Goal: Task Accomplishment & Management: Manage account settings

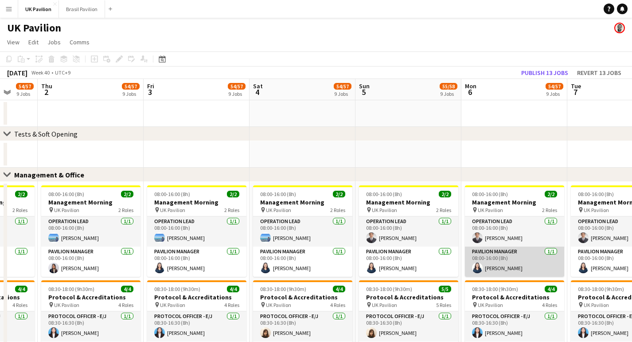
scroll to position [0, 281]
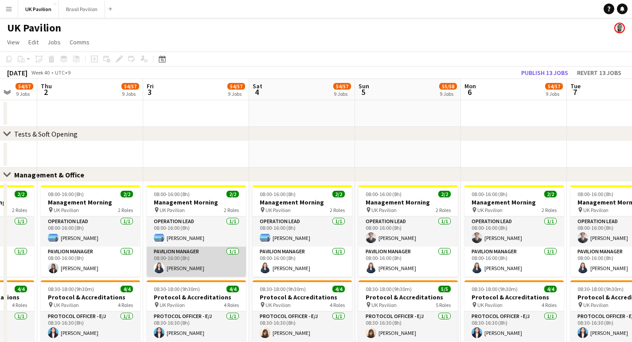
click at [189, 275] on app-card-role "Pavilion Manager 1/1 08:00-16:00 (8h) Makiko WILSON" at bounding box center [196, 261] width 99 height 30
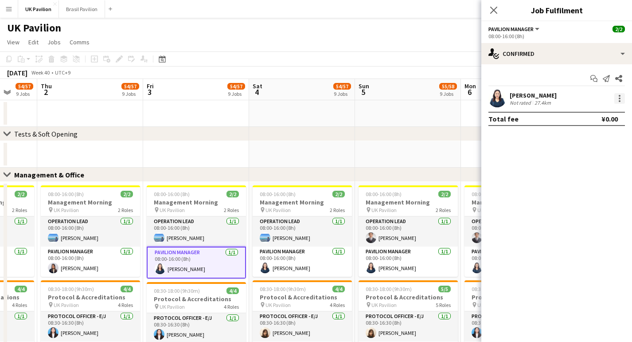
click at [618, 98] on div at bounding box center [619, 98] width 11 height 11
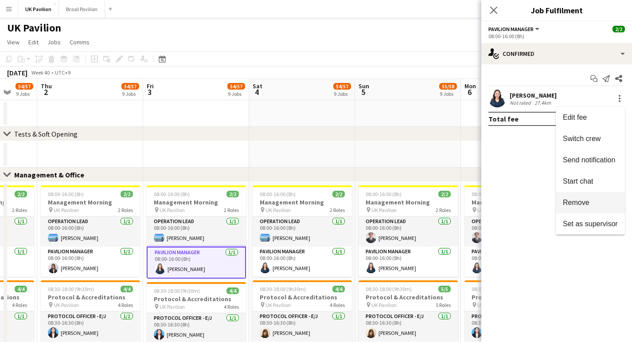
click at [576, 206] on span "Remove" at bounding box center [576, 203] width 27 height 8
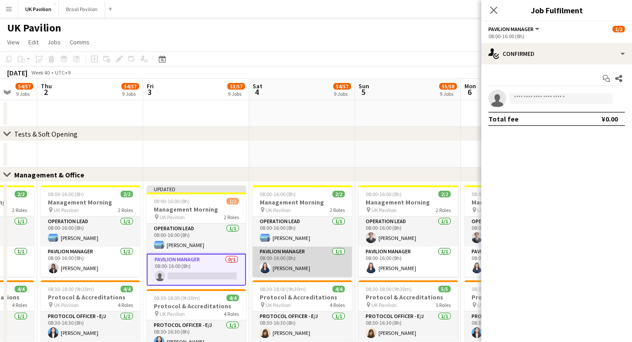
click at [322, 272] on app-card-role "Pavilion Manager 1/1 08:00-16:00 (8h) Makiko WILSON" at bounding box center [302, 261] width 99 height 30
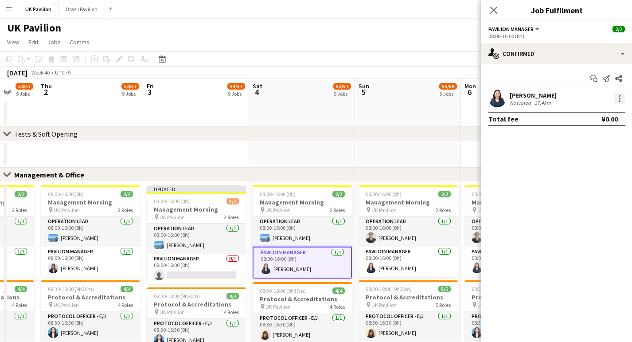
click at [621, 99] on div at bounding box center [619, 98] width 11 height 11
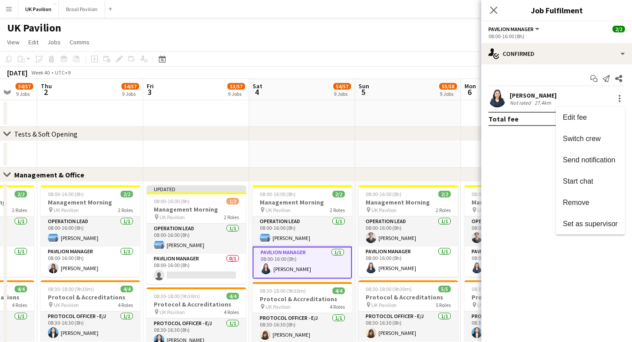
click at [393, 270] on div at bounding box center [316, 171] width 632 height 342
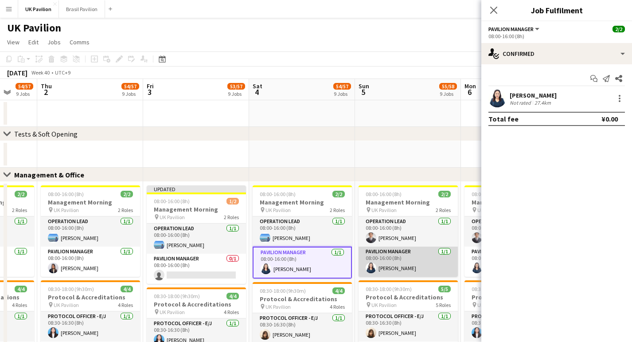
click at [393, 270] on app-card-role "Pavilion Manager 1/1 08:00-16:00 (8h) Makiko WILSON" at bounding box center [408, 261] width 99 height 30
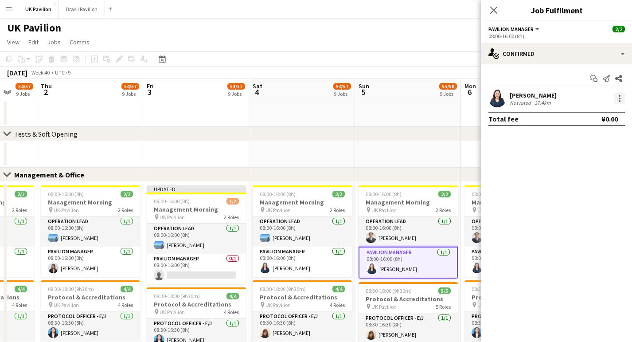
click at [621, 100] on div at bounding box center [619, 98] width 11 height 11
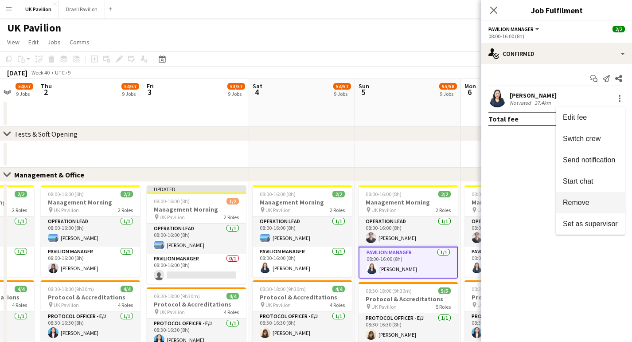
click at [576, 205] on span "Remove" at bounding box center [576, 203] width 27 height 8
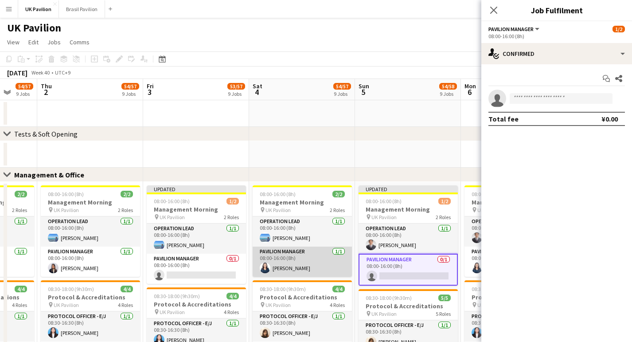
click at [289, 267] on app-card-role "Pavilion Manager 1/1 08:00-16:00 (8h) Makiko WILSON" at bounding box center [302, 261] width 99 height 30
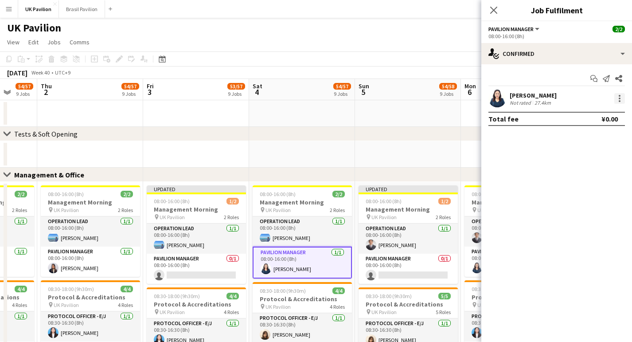
click at [618, 100] on div at bounding box center [619, 98] width 11 height 11
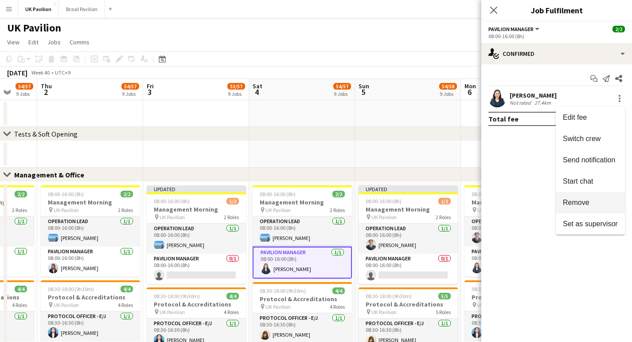
click at [575, 201] on span "Remove" at bounding box center [576, 203] width 27 height 8
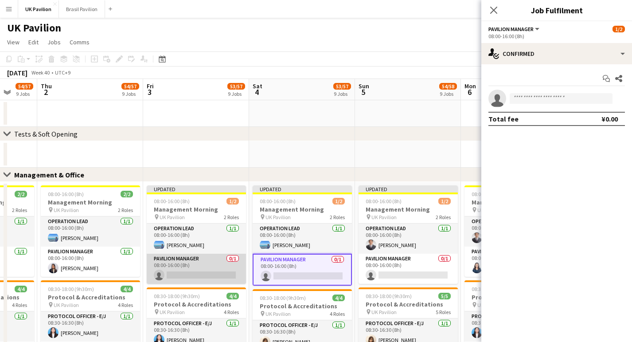
click at [187, 284] on app-card-role "Pavilion Manager 0/1 08:00-16:00 (8h) single-neutral-actions" at bounding box center [196, 269] width 99 height 30
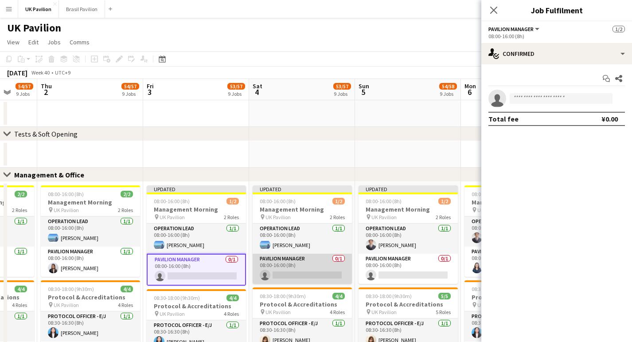
click at [290, 281] on app-card-role "Pavilion Manager 0/1 08:00-16:00 (8h) single-neutral-actions" at bounding box center [302, 269] width 99 height 30
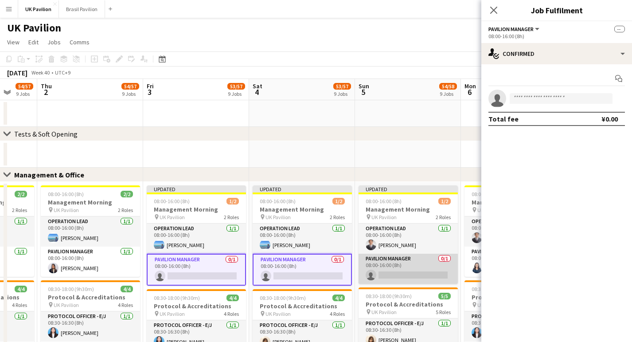
click at [387, 283] on app-card-role "Pavilion Manager 0/1 08:00-16:00 (8h) single-neutral-actions" at bounding box center [408, 269] width 99 height 30
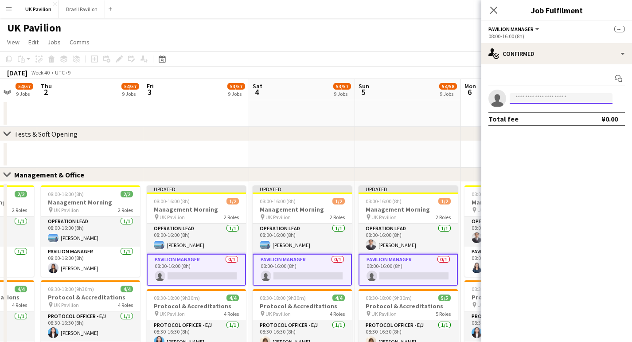
click at [519, 99] on input at bounding box center [561, 98] width 103 height 11
type input "*******"
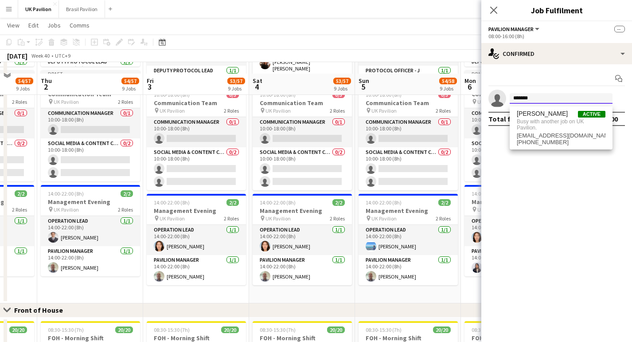
scroll to position [355, 0]
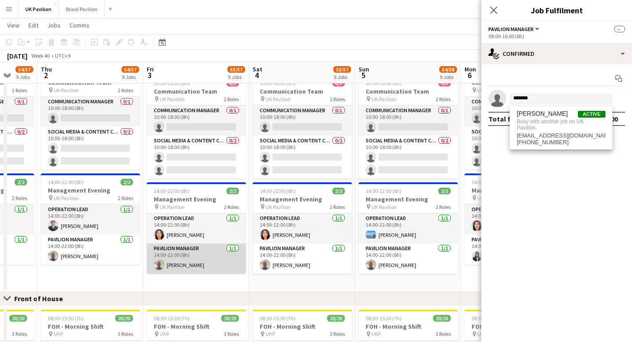
click at [183, 273] on app-card-role "Pavilion Manager 1/1 14:00-22:00 (8h) Michael Carson" at bounding box center [196, 258] width 99 height 30
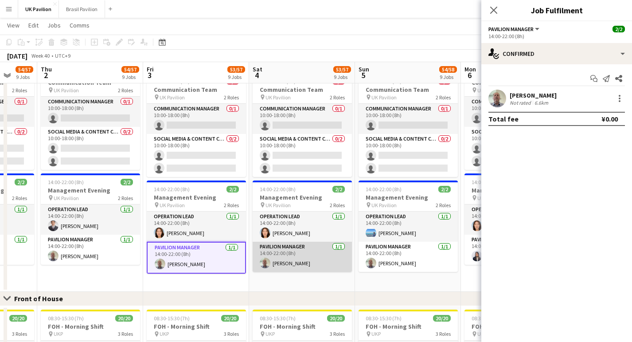
click at [282, 272] on app-card-role "Pavilion Manager 1/1 14:00-22:00 (8h) Michael Carson" at bounding box center [302, 257] width 99 height 30
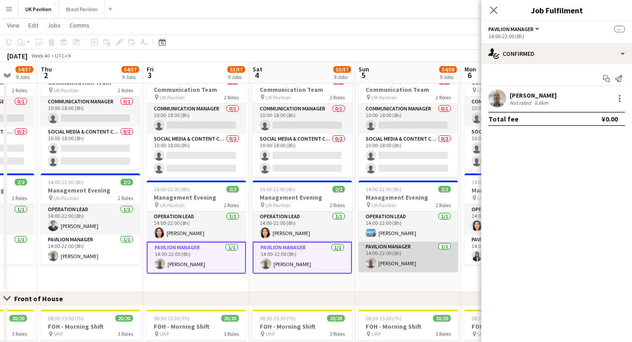
click at [391, 272] on app-card-role "Pavilion Manager 1/1 14:00-22:00 (8h) Michael Carson" at bounding box center [408, 257] width 99 height 30
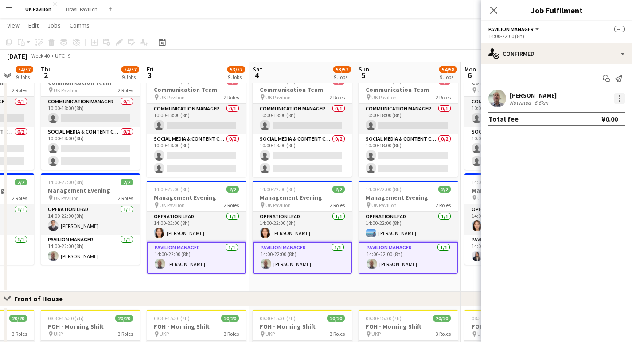
click at [620, 99] on div at bounding box center [620, 99] width 2 height 2
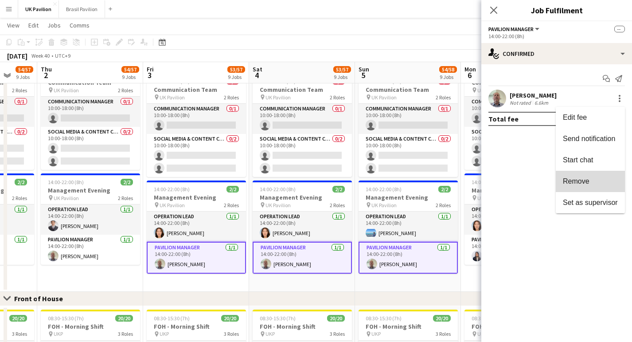
click at [584, 183] on span "Remove" at bounding box center [576, 181] width 27 height 8
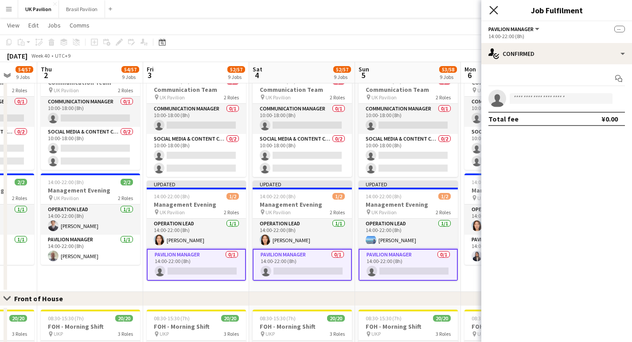
click at [493, 11] on icon at bounding box center [493, 10] width 8 height 8
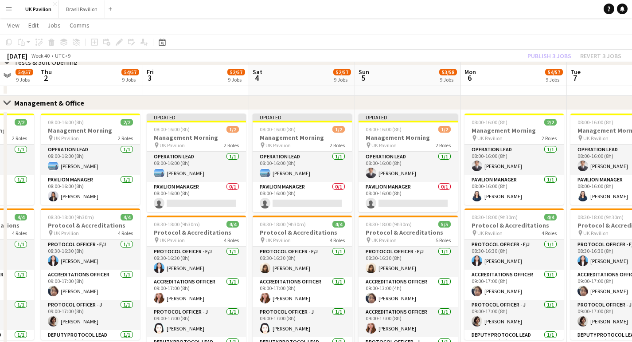
scroll to position [66, 0]
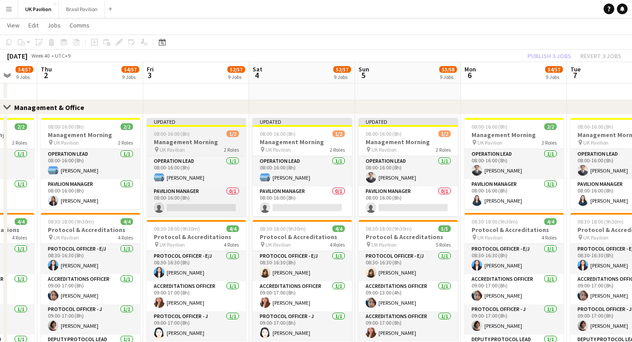
click at [203, 145] on h3 "Management Morning" at bounding box center [196, 142] width 99 height 8
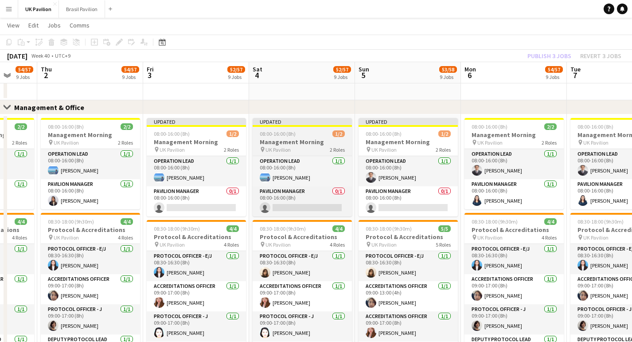
click at [277, 141] on h3 "Management Morning" at bounding box center [302, 142] width 99 height 8
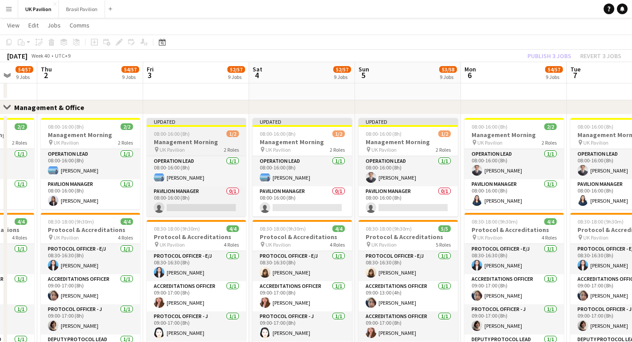
click at [211, 144] on h3 "Management Morning" at bounding box center [196, 142] width 99 height 8
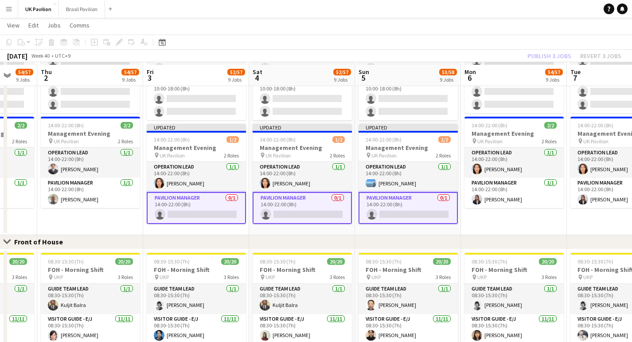
scroll to position [415, 0]
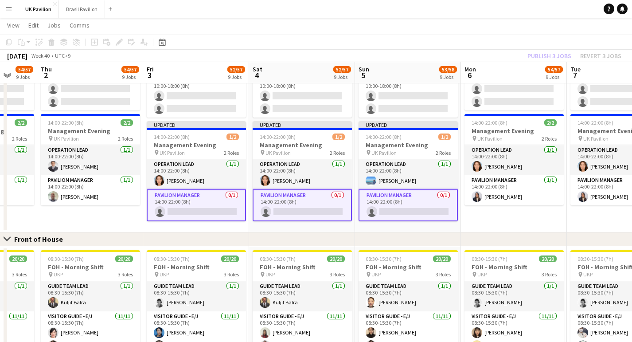
click at [537, 53] on div "Publish 3 jobs Revert 3 jobs" at bounding box center [574, 56] width 115 height 12
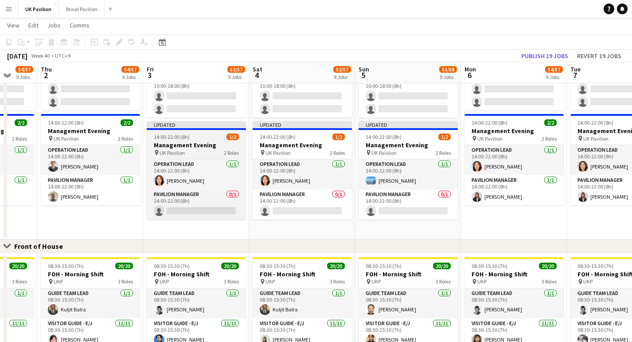
click at [205, 149] on h3 "Management Evening" at bounding box center [196, 145] width 99 height 8
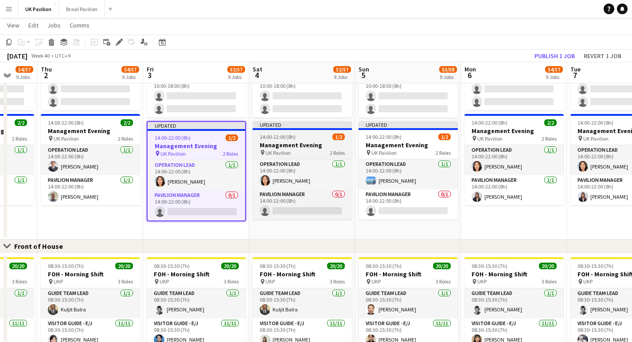
click at [295, 149] on h3 "Management Evening" at bounding box center [302, 145] width 99 height 8
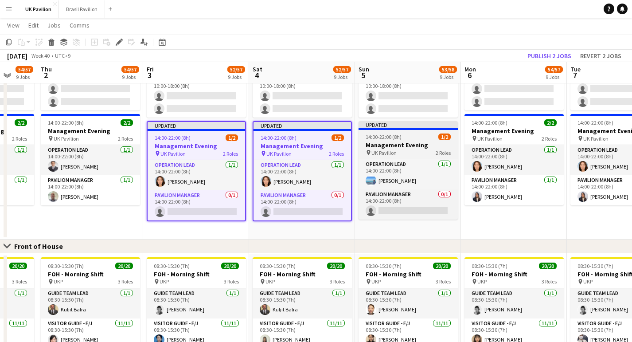
click at [380, 149] on h3 "Management Evening" at bounding box center [408, 145] width 99 height 8
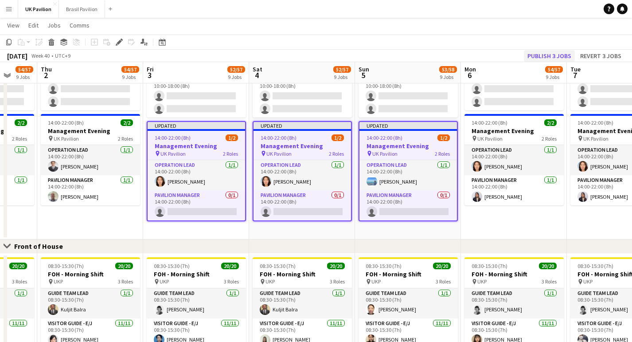
click at [537, 56] on button "Publish 3 jobs" at bounding box center [549, 56] width 51 height 12
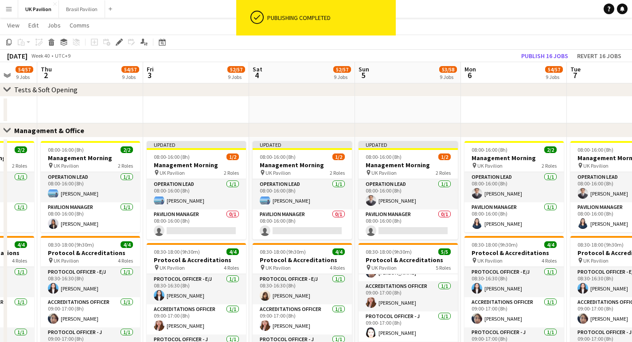
scroll to position [0, 282]
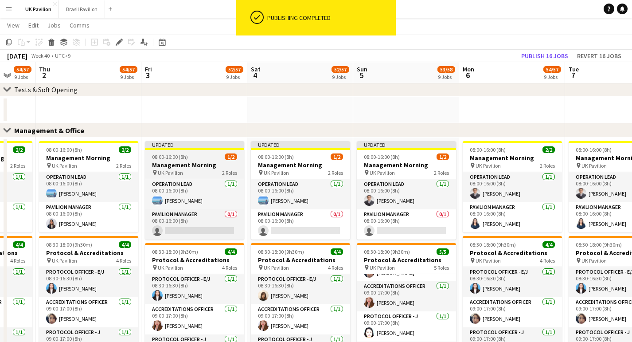
click at [187, 163] on app-job-card "Updated 08:00-16:00 (8h) 1/2 Management Morning pin UK Pavilion 2 Roles Operati…" at bounding box center [194, 190] width 99 height 98
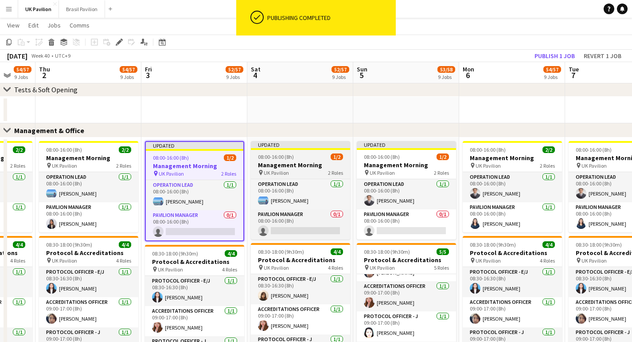
click at [268, 165] on h3 "Management Morning" at bounding box center [300, 165] width 99 height 8
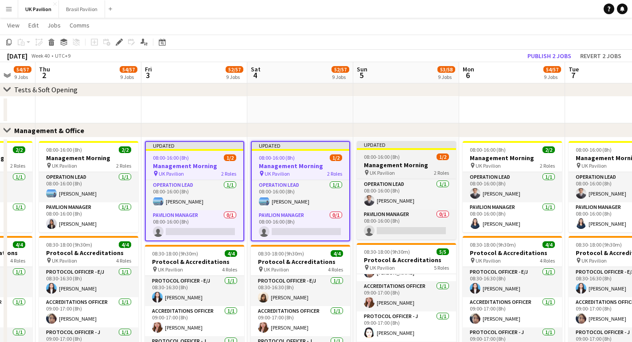
click at [390, 166] on h3 "Management Morning" at bounding box center [406, 165] width 99 height 8
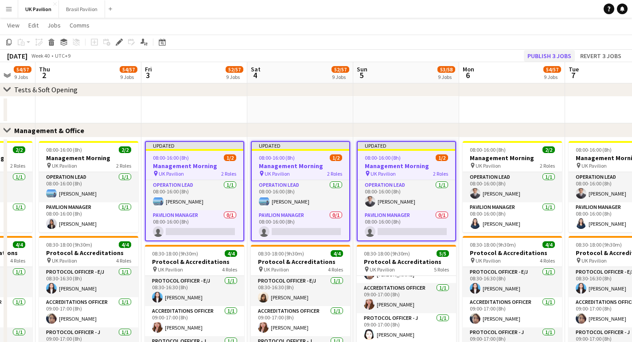
click at [544, 53] on button "Publish 3 jobs" at bounding box center [549, 56] width 51 height 12
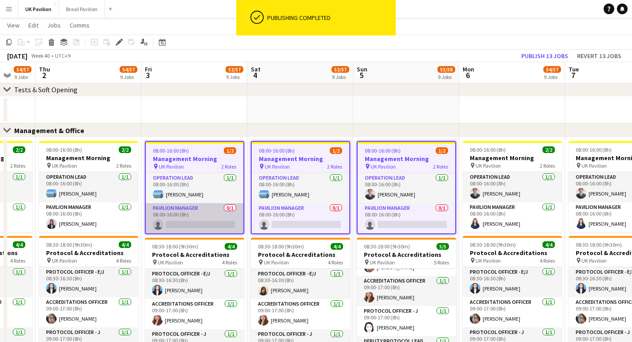
click at [177, 233] on app-card-role "Pavilion Manager 0/1 08:00-16:00 (8h) single-neutral-actions" at bounding box center [195, 218] width 98 height 30
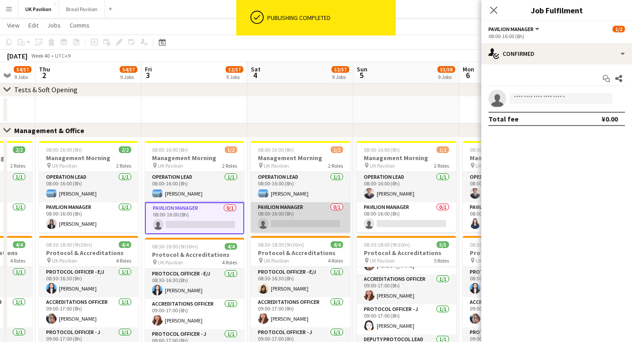
click at [304, 226] on app-card-role "Pavilion Manager 0/1 08:00-16:00 (8h) single-neutral-actions" at bounding box center [300, 217] width 99 height 30
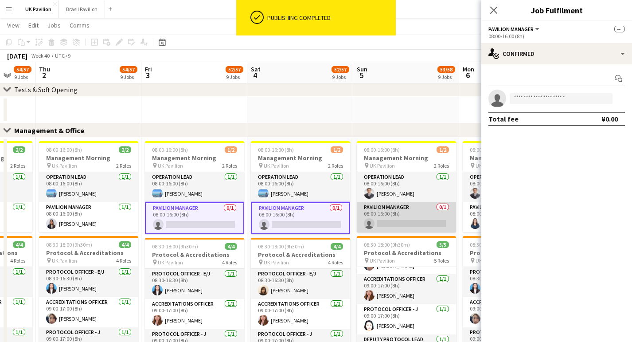
click at [401, 229] on app-card-role "Pavilion Manager 0/1 08:00-16:00 (8h) single-neutral-actions" at bounding box center [406, 217] width 99 height 30
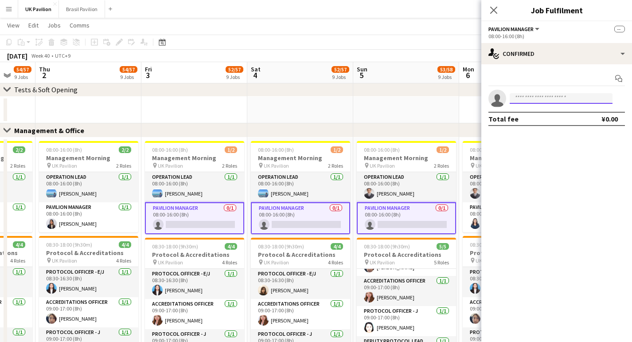
click at [531, 98] on input at bounding box center [561, 98] width 103 height 11
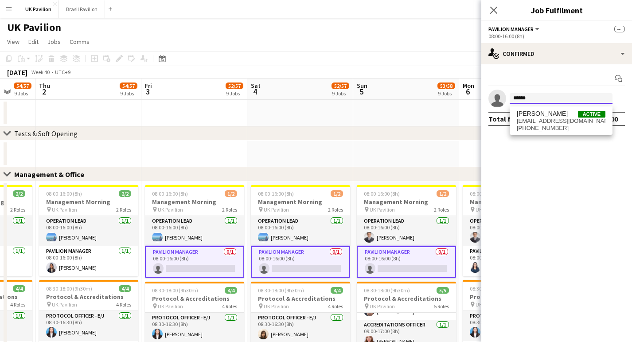
scroll to position [0, 0]
type input "******"
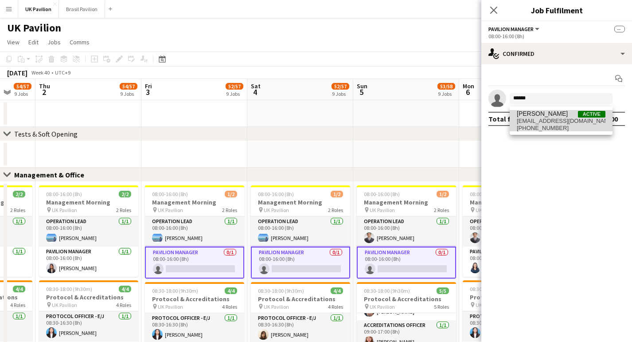
click at [566, 121] on span "[EMAIL_ADDRESS][DOMAIN_NAME]" at bounding box center [561, 120] width 89 height 7
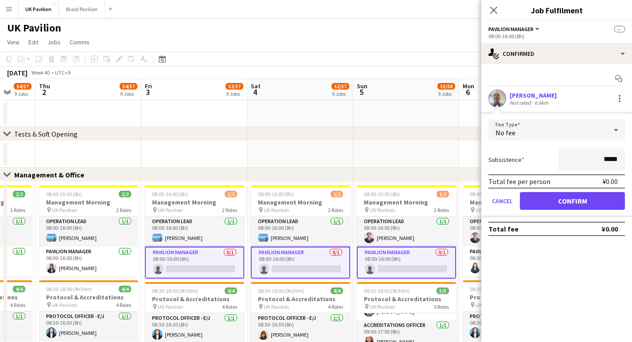
click at [560, 207] on button "Confirm" at bounding box center [572, 201] width 105 height 18
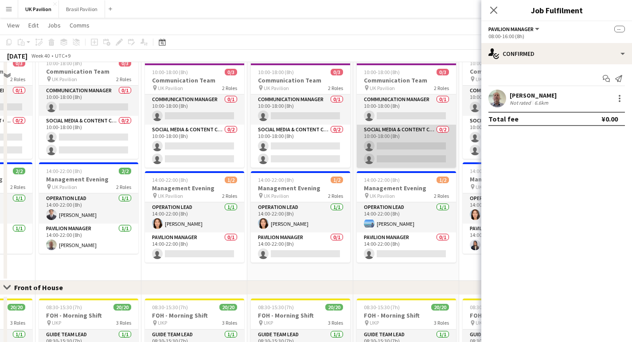
scroll to position [383, 0]
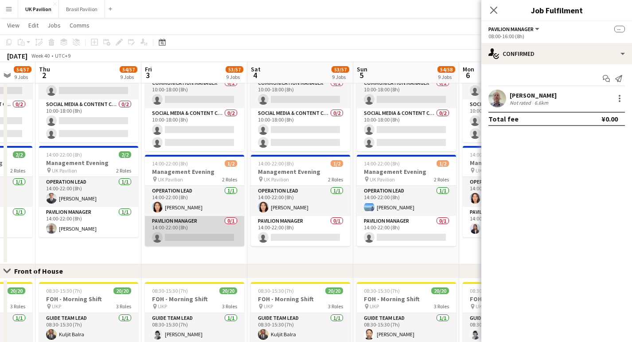
click at [223, 246] on app-card-role "Pavilion Manager 0/1 14:00-22:00 (8h) single-neutral-actions" at bounding box center [194, 231] width 99 height 30
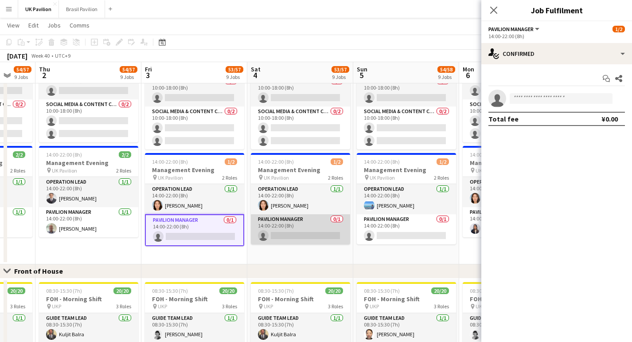
click at [308, 244] on app-card-role "Pavilion Manager 0/1 14:00-22:00 (8h) single-neutral-actions" at bounding box center [300, 229] width 99 height 30
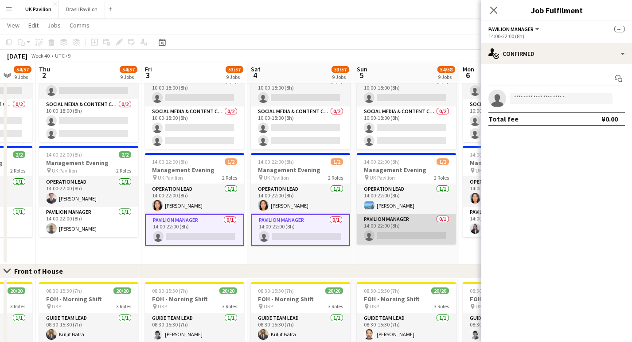
click at [383, 244] on app-card-role "Pavilion Manager 0/1 14:00-22:00 (8h) single-neutral-actions" at bounding box center [406, 229] width 99 height 30
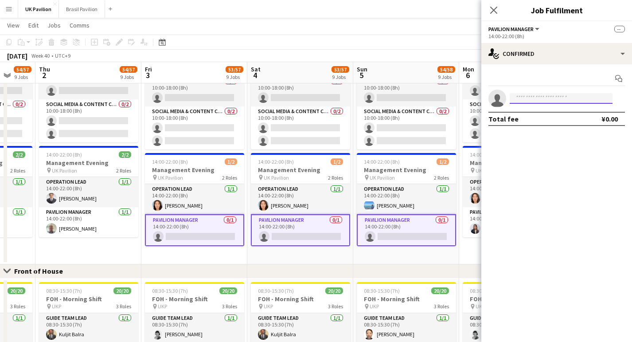
click at [531, 102] on input at bounding box center [561, 98] width 103 height 11
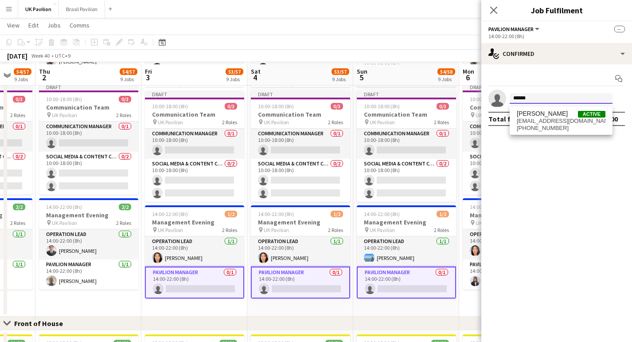
scroll to position [331, 0]
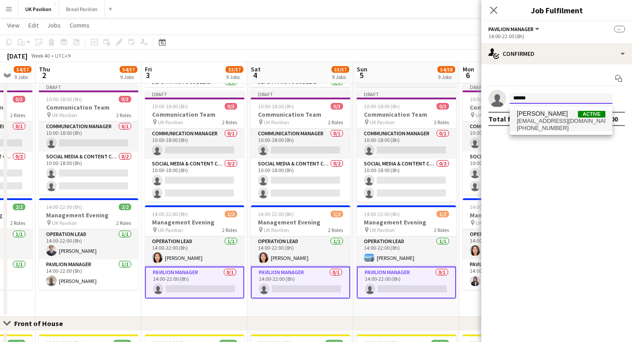
type input "******"
click at [550, 115] on span "[PERSON_NAME]" at bounding box center [542, 114] width 51 height 8
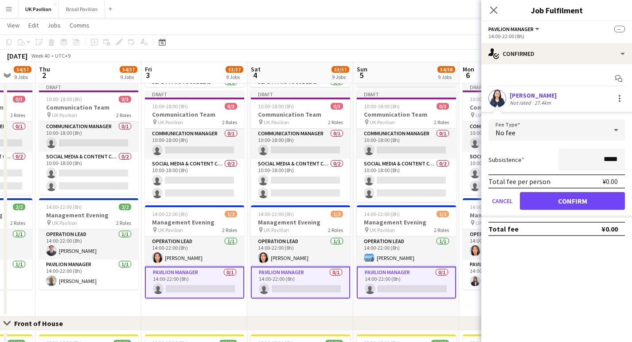
scroll to position [331, 0]
click at [508, 205] on button "Cancel" at bounding box center [502, 201] width 28 height 18
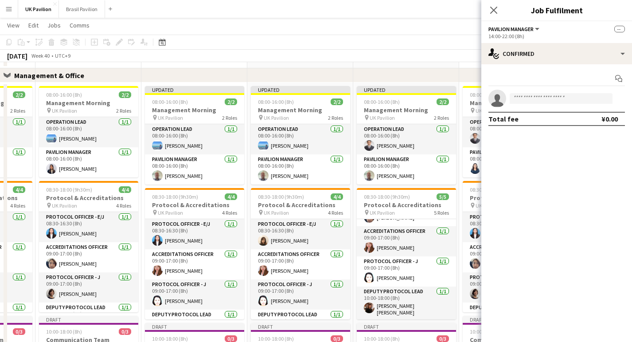
scroll to position [70, 0]
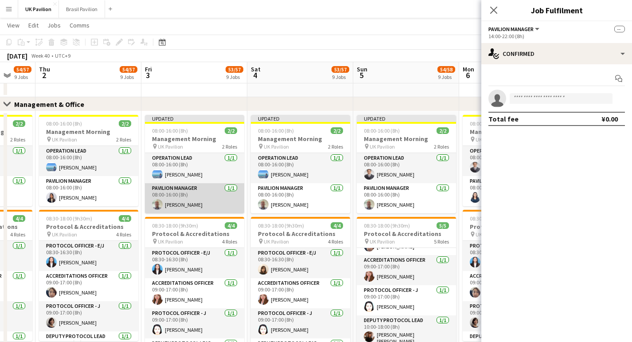
click at [213, 213] on app-card-role "Pavilion Manager 1/1 08:00-16:00 (8h) Michael Carson" at bounding box center [194, 198] width 99 height 30
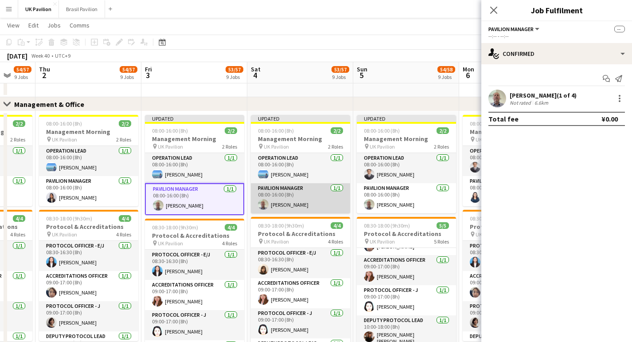
click at [284, 211] on app-card-role "Pavilion Manager 1/1 08:00-16:00 (8h) Michael Carson" at bounding box center [300, 198] width 99 height 30
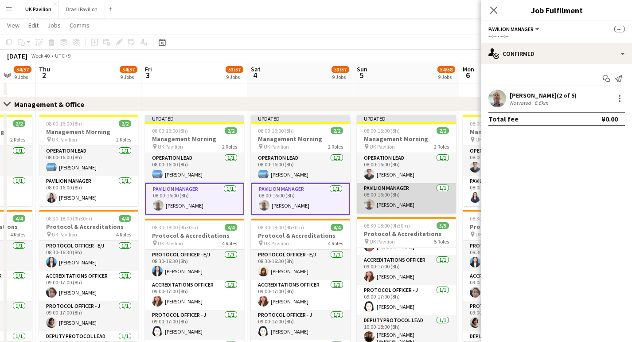
click at [380, 210] on app-card-role "Pavilion Manager 1/1 08:00-16:00 (8h) Michael Carson" at bounding box center [406, 198] width 99 height 30
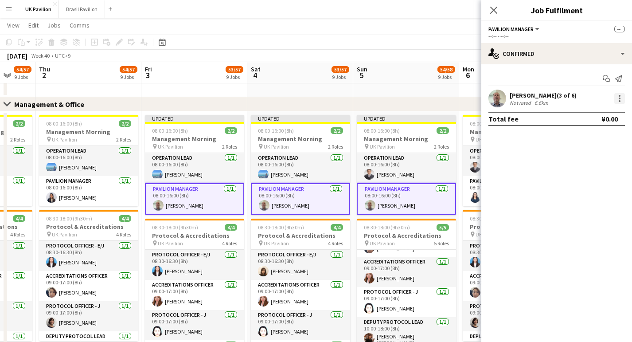
click at [617, 99] on div at bounding box center [619, 98] width 11 height 11
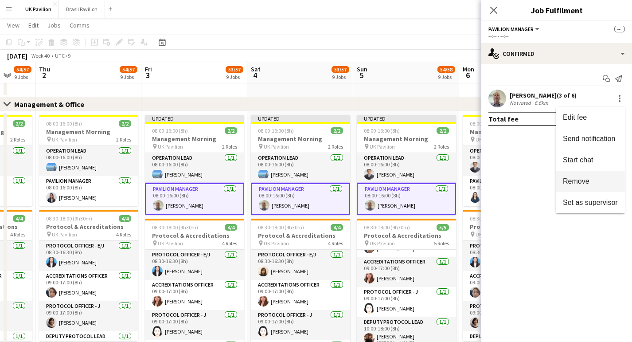
click at [572, 180] on span "Remove" at bounding box center [576, 181] width 27 height 8
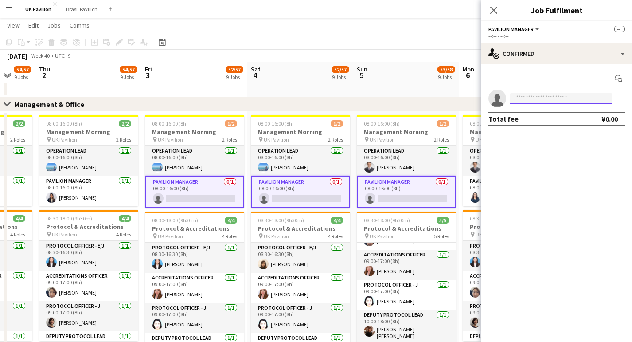
click at [535, 102] on input at bounding box center [561, 98] width 103 height 11
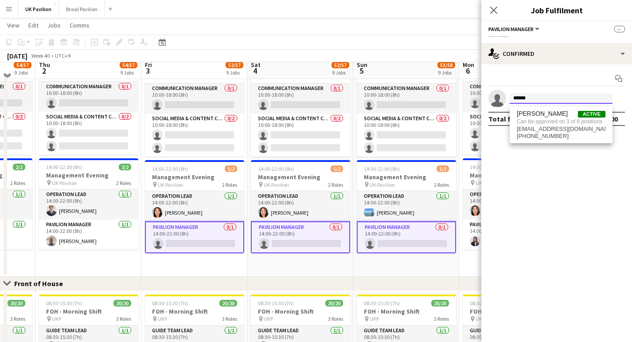
scroll to position [449, 0]
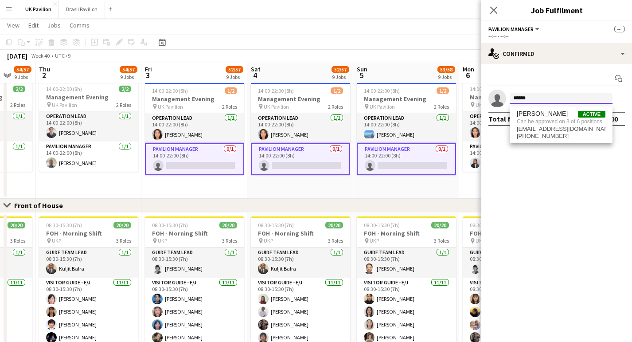
type input "******"
click at [554, 244] on mat-expansion-panel "check Confirmed Start chat single-neutral-actions ****** Total fee ¥0.00" at bounding box center [556, 202] width 151 height 277
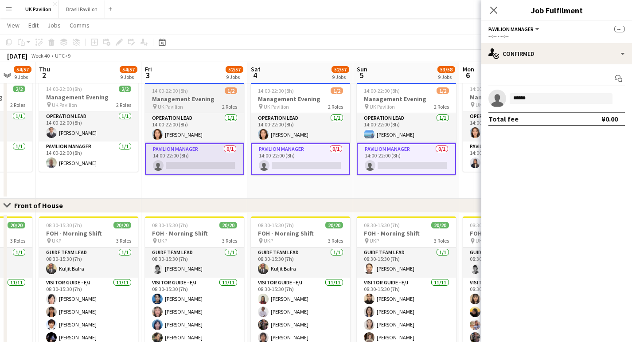
click at [210, 110] on div "pin UK Pavilion 2 Roles" at bounding box center [194, 106] width 99 height 7
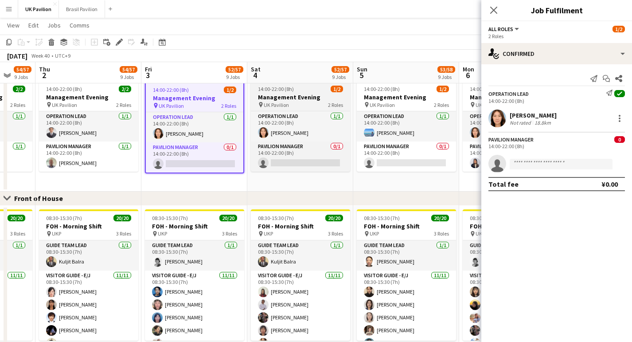
click at [301, 101] on h3 "Management Evening" at bounding box center [300, 97] width 99 height 8
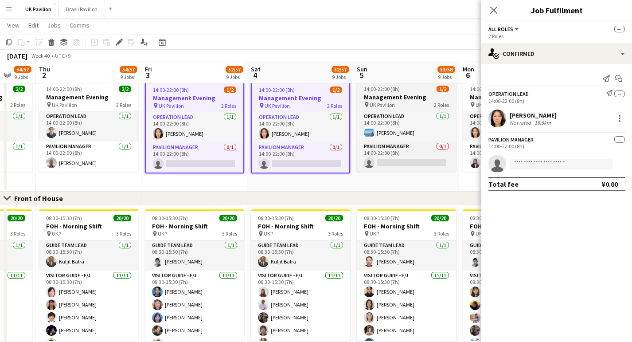
click at [383, 101] on h3 "Management Evening" at bounding box center [406, 97] width 99 height 8
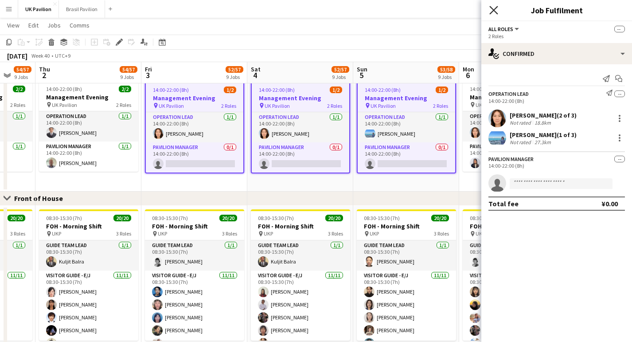
click at [495, 9] on icon at bounding box center [493, 10] width 8 height 8
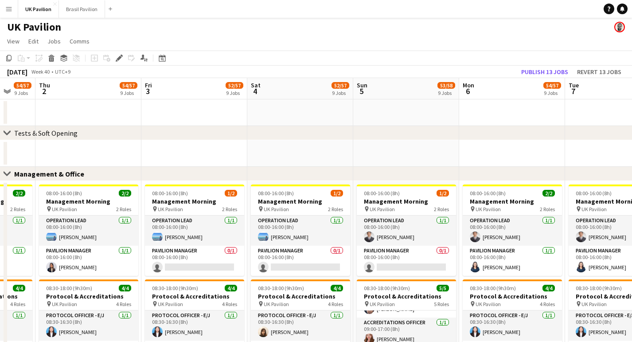
scroll to position [0, 0]
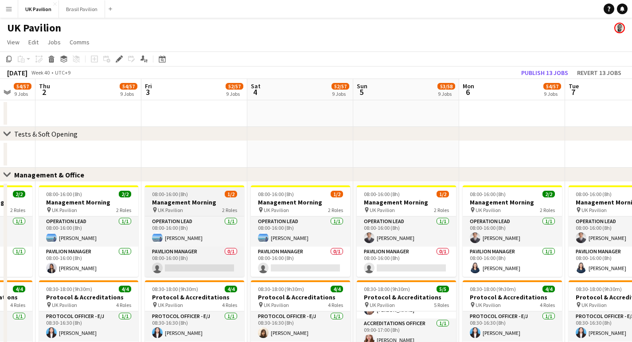
click at [193, 201] on app-job-card "08:00-16:00 (8h) 1/2 Management Morning pin UK Pavilion 2 Roles Operation Lead …" at bounding box center [194, 230] width 99 height 91
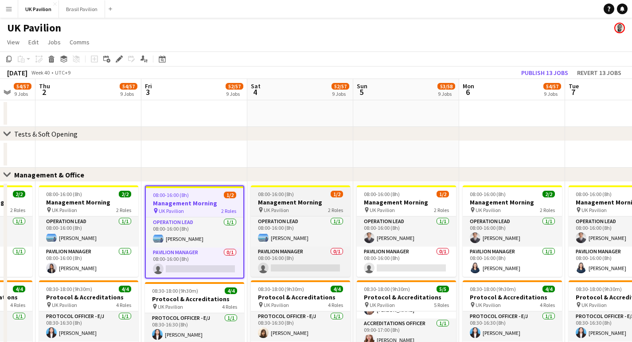
click at [291, 205] on h3 "Management Morning" at bounding box center [300, 202] width 99 height 8
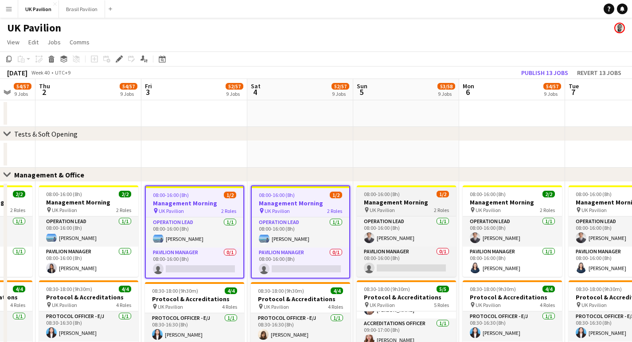
click at [388, 197] on span "08:00-16:00 (8h)" at bounding box center [382, 194] width 36 height 7
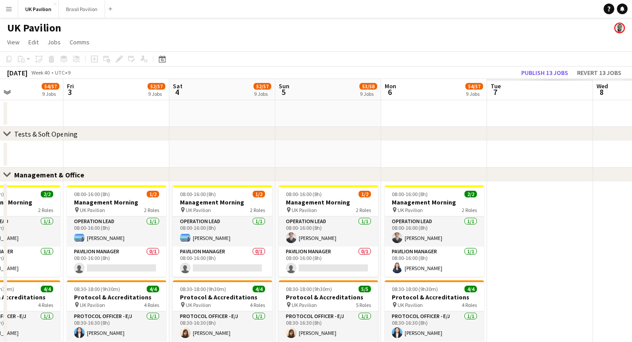
scroll to position [0, 264]
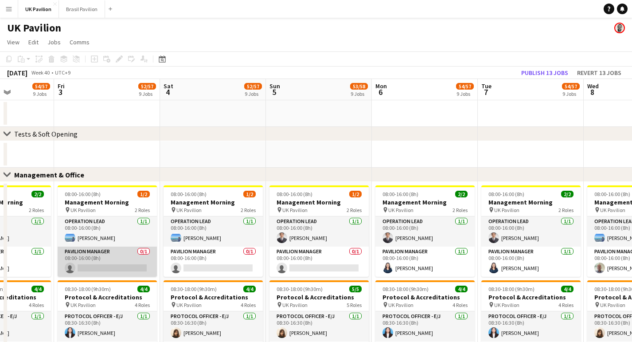
click at [105, 277] on app-card-role "Pavilion Manager 0/1 08:00-16:00 (8h) single-neutral-actions" at bounding box center [107, 261] width 99 height 30
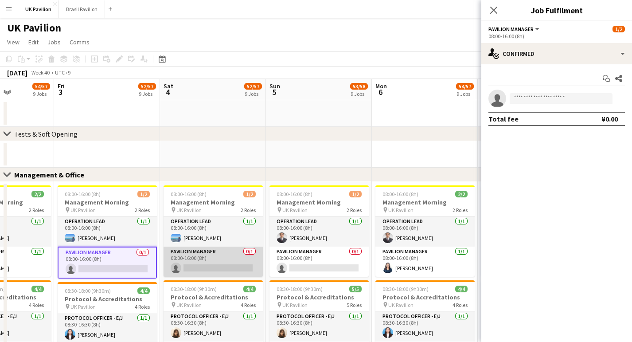
click at [230, 277] on app-card-role "Pavilion Manager 0/1 08:00-16:00 (8h) single-neutral-actions" at bounding box center [213, 261] width 99 height 30
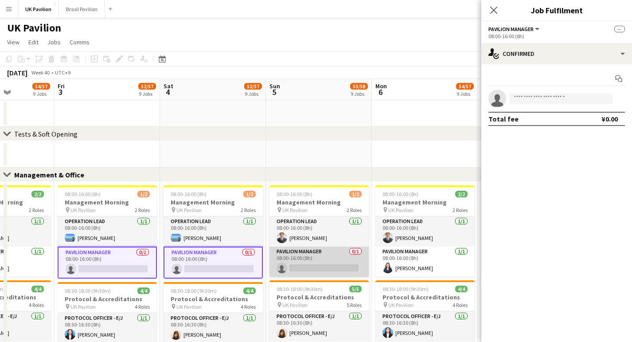
click at [304, 277] on app-card-role "Pavilion Manager 0/1 08:00-16:00 (8h) single-neutral-actions" at bounding box center [318, 261] width 99 height 30
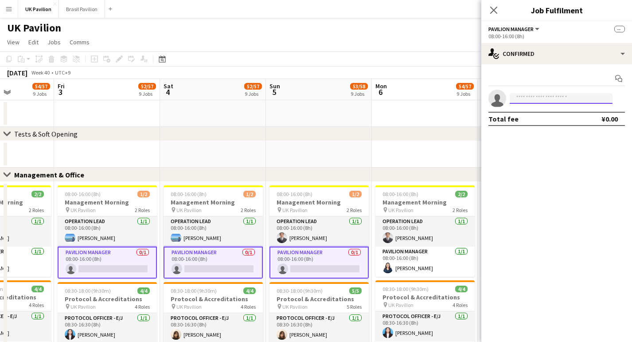
click at [519, 101] on input at bounding box center [561, 98] width 103 height 11
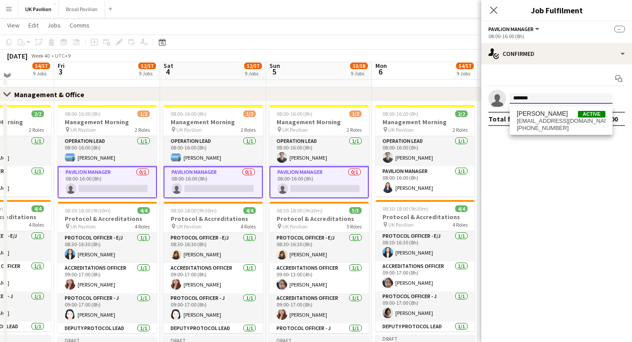
scroll to position [82, 0]
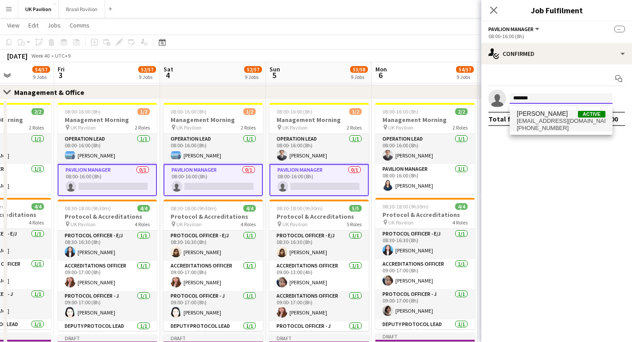
type input "*******"
click at [541, 132] on span "[PHONE_NUMBER]" at bounding box center [561, 128] width 89 height 7
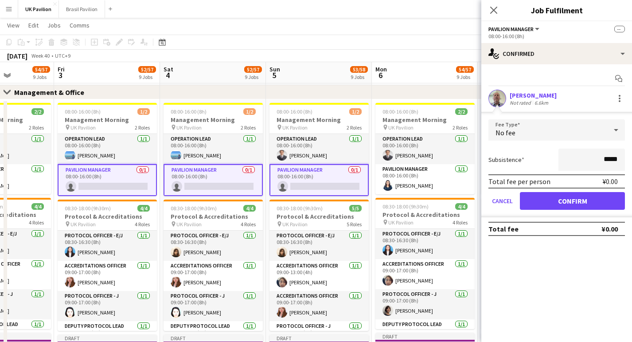
click at [545, 205] on button "Confirm" at bounding box center [572, 201] width 105 height 18
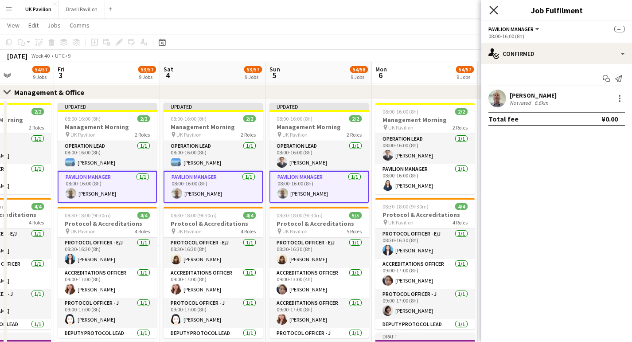
click at [495, 12] on icon at bounding box center [493, 10] width 8 height 8
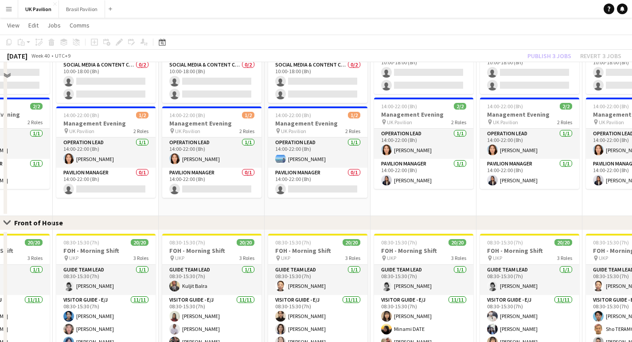
scroll to position [440, 0]
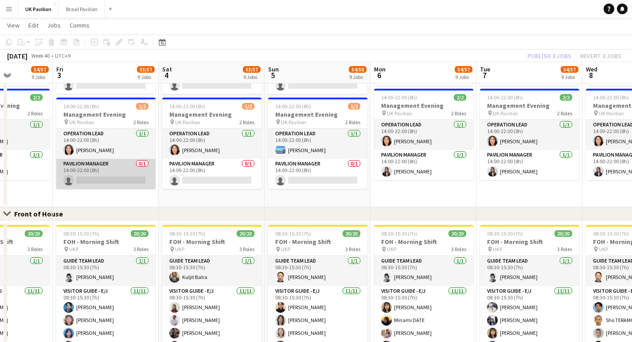
click at [118, 189] on app-card-role "Pavilion Manager 0/1 14:00-22:00 (8h) single-neutral-actions" at bounding box center [105, 174] width 99 height 30
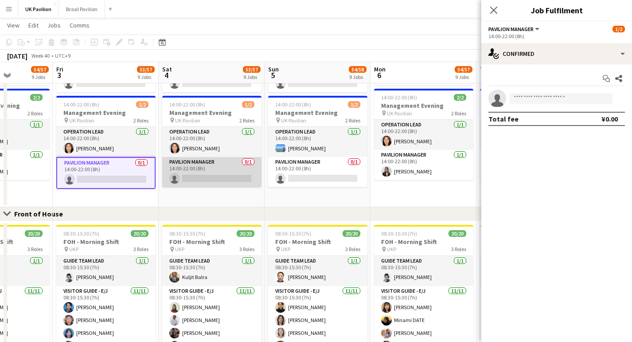
click at [210, 187] on app-card-role "Pavilion Manager 0/1 14:00-22:00 (8h) single-neutral-actions" at bounding box center [211, 172] width 99 height 30
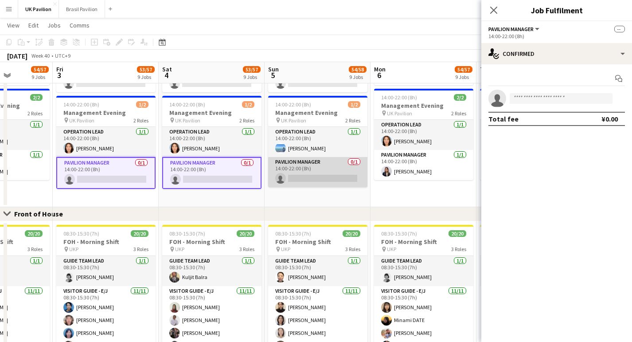
click at [292, 187] on app-card-role "Pavilion Manager 0/1 14:00-22:00 (8h) single-neutral-actions" at bounding box center [317, 172] width 99 height 30
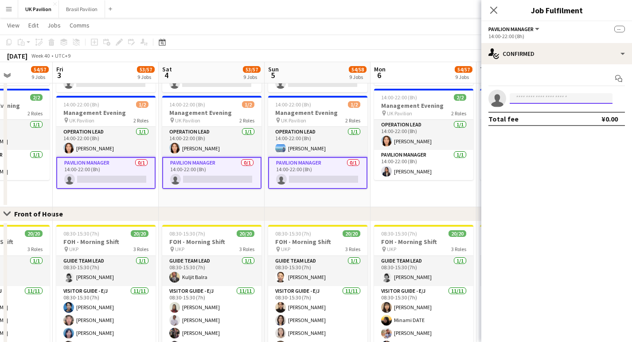
click at [523, 101] on input at bounding box center [561, 98] width 103 height 11
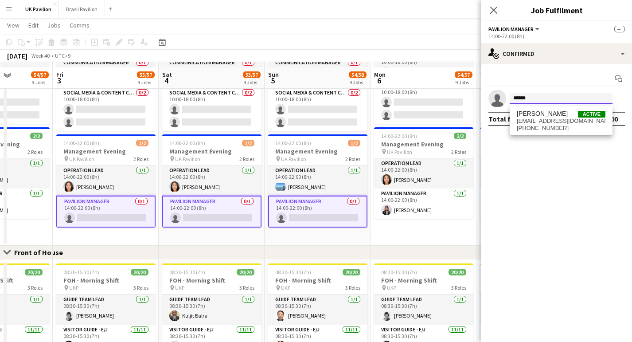
scroll to position [398, 0]
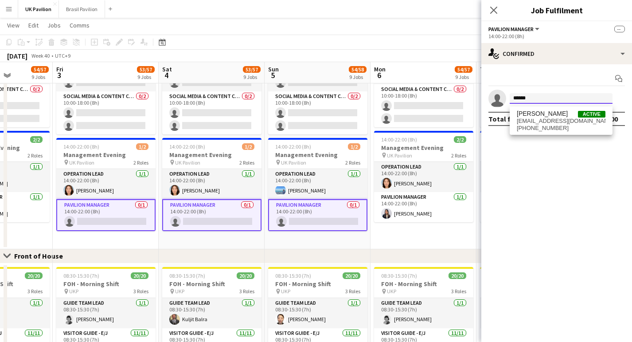
type input "******"
click at [535, 122] on span "[EMAIL_ADDRESS][DOMAIN_NAME]" at bounding box center [561, 120] width 89 height 7
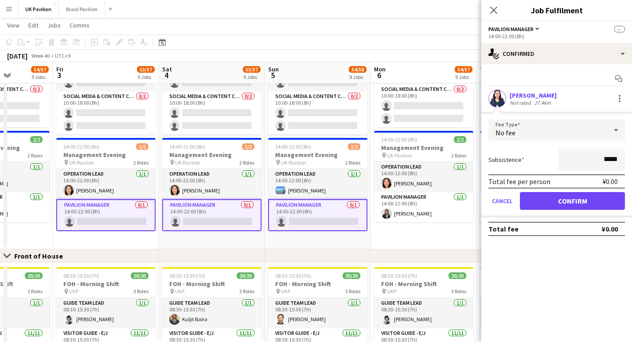
click at [557, 203] on button "Confirm" at bounding box center [572, 201] width 105 height 18
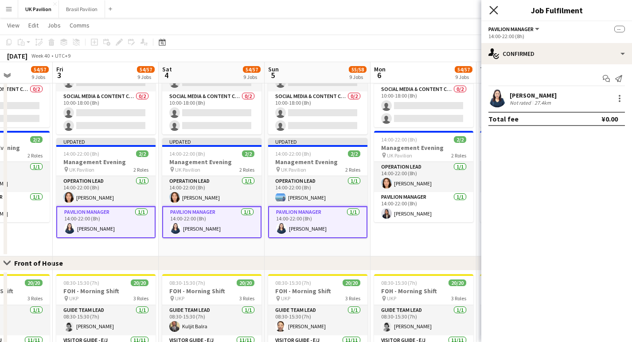
click at [493, 11] on icon at bounding box center [493, 10] width 8 height 8
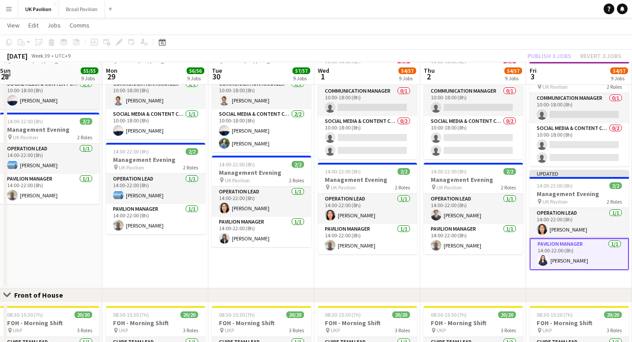
scroll to position [367, 0]
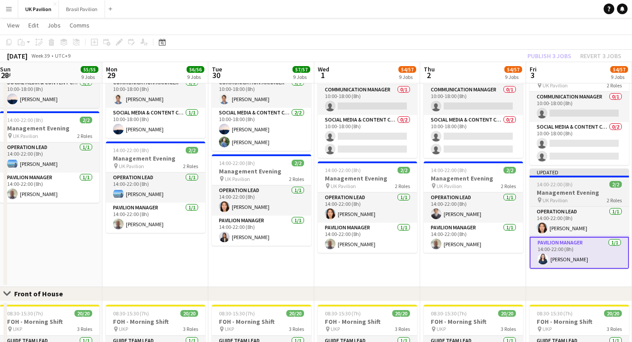
click at [414, 223] on app-card-role "Operation Lead [DATE] 14:00-22:00 (8h) [PERSON_NAME]" at bounding box center [367, 207] width 99 height 30
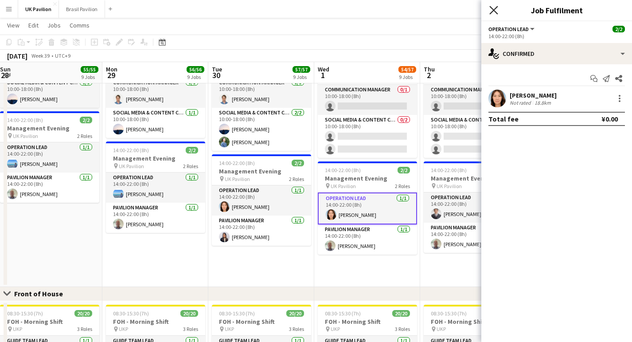
click at [493, 11] on icon "Close pop-in" at bounding box center [493, 10] width 8 height 8
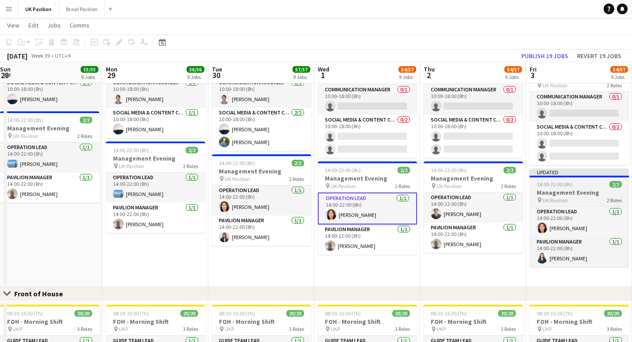
click at [556, 196] on h3 "Management Evening" at bounding box center [579, 192] width 99 height 8
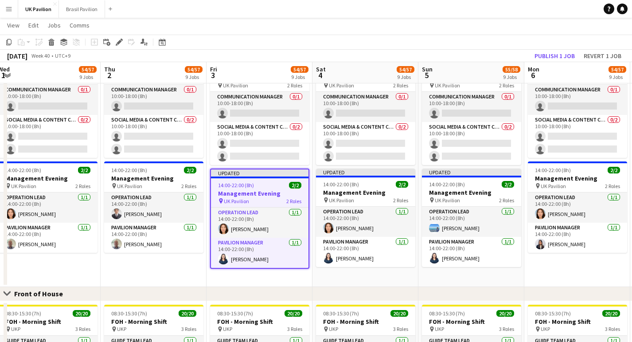
scroll to position [0, 323]
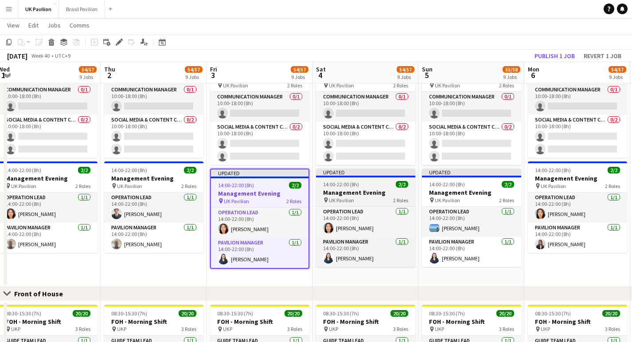
click at [383, 196] on h3 "Management Evening" at bounding box center [365, 192] width 99 height 8
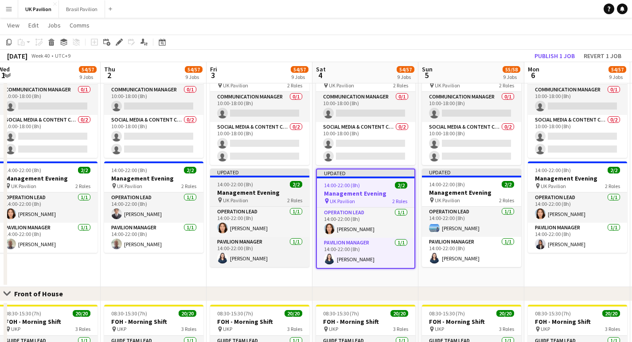
click at [257, 196] on h3 "Management Evening" at bounding box center [259, 192] width 99 height 8
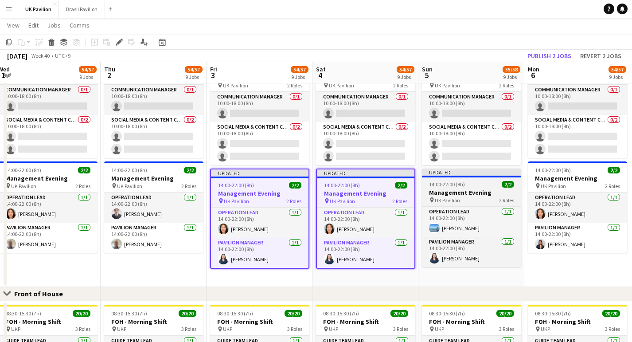
click at [461, 187] on span "14:00-22:00 (8h)" at bounding box center [447, 184] width 36 height 7
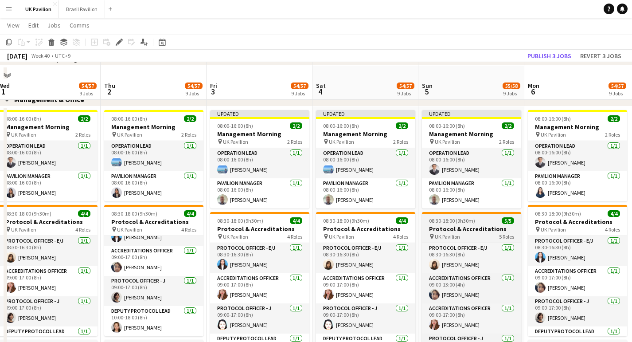
scroll to position [73, 0]
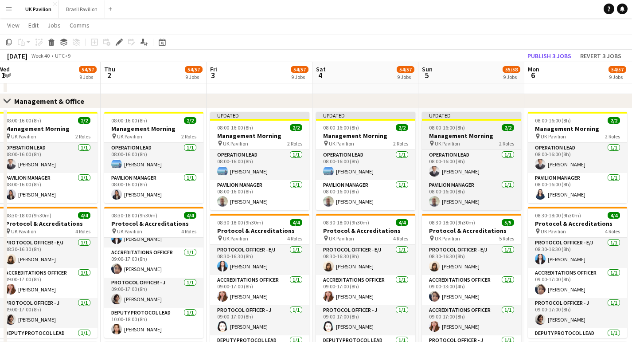
click at [455, 138] on h3 "Management Morning" at bounding box center [471, 136] width 99 height 8
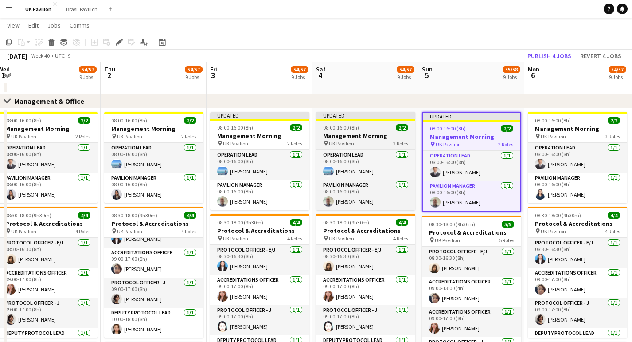
click at [371, 137] on h3 "Management Morning" at bounding box center [365, 136] width 99 height 8
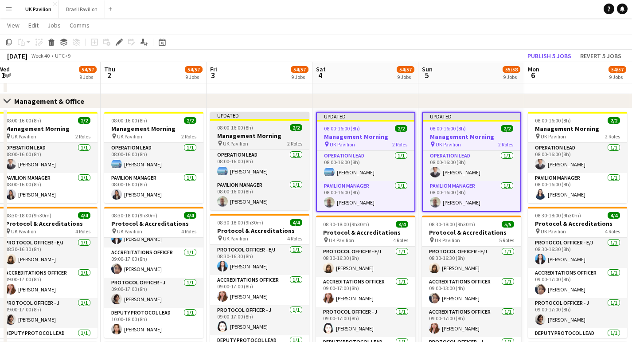
click at [265, 140] on h3 "Management Morning" at bounding box center [259, 136] width 99 height 8
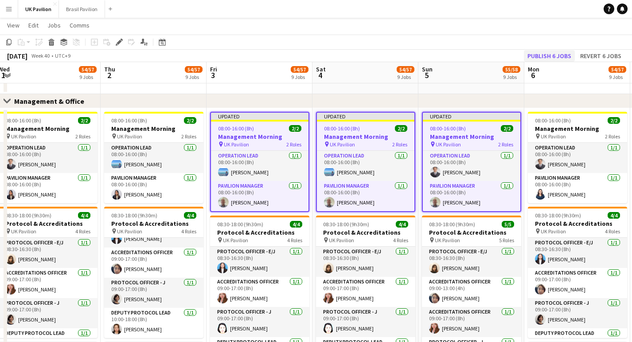
click at [531, 55] on button "Publish 6 jobs" at bounding box center [549, 56] width 51 height 12
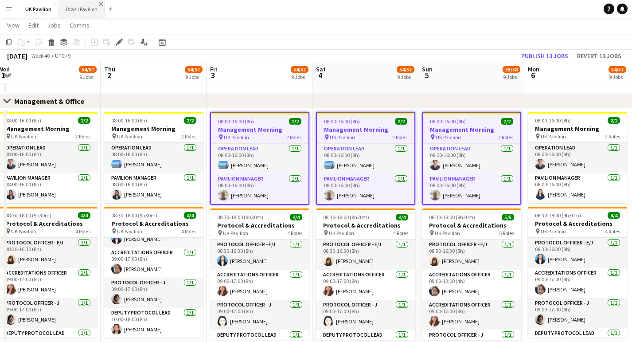
click at [103, 2] on app-icon "Close" at bounding box center [101, 4] width 4 height 4
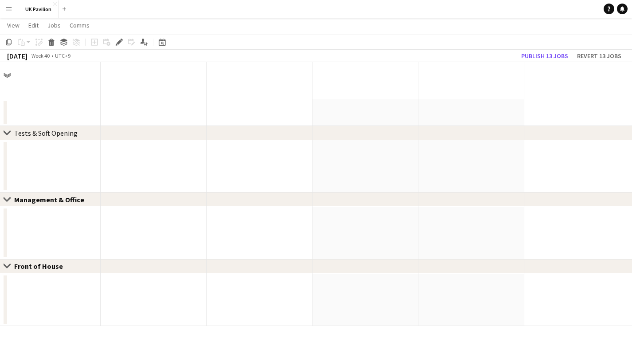
scroll to position [0, 0]
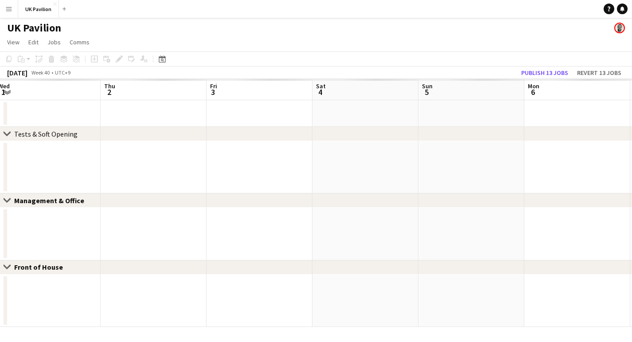
click at [12, 9] on button "Menu" at bounding box center [9, 9] width 18 height 18
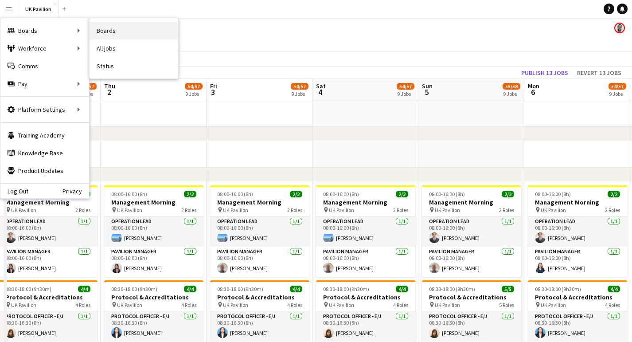
click at [113, 31] on link "Boards" at bounding box center [134, 31] width 89 height 18
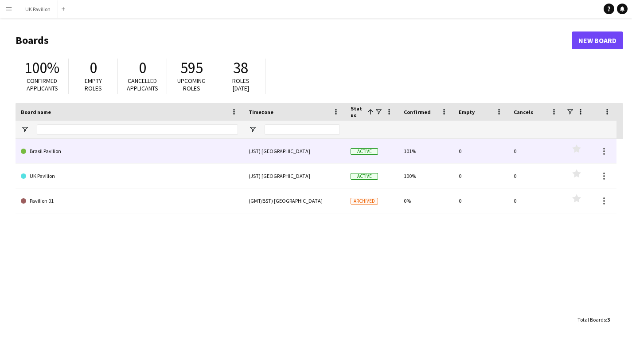
click at [371, 155] on span "Active" at bounding box center [364, 151] width 27 height 7
click at [386, 158] on div "Active" at bounding box center [371, 151] width 53 height 24
click at [550, 157] on div "0" at bounding box center [535, 151] width 55 height 24
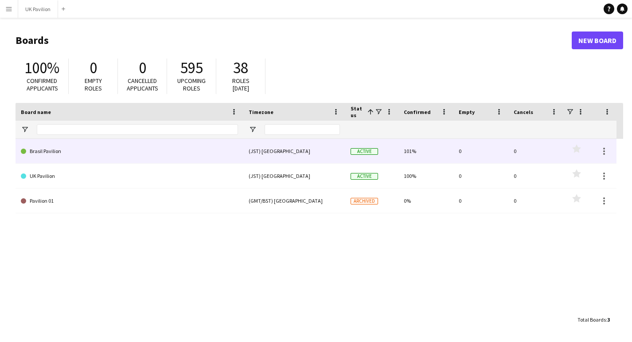
click at [47, 161] on link "Brasil Pavilion" at bounding box center [129, 151] width 217 height 25
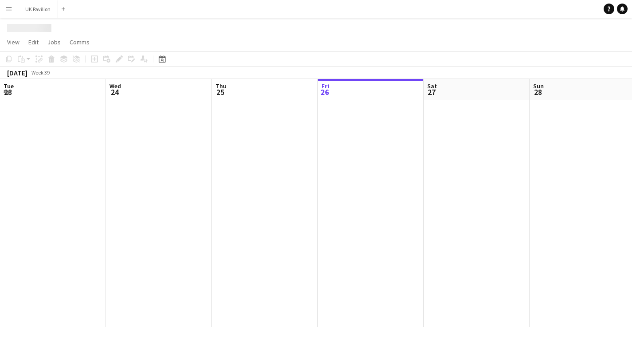
scroll to position [0, 212]
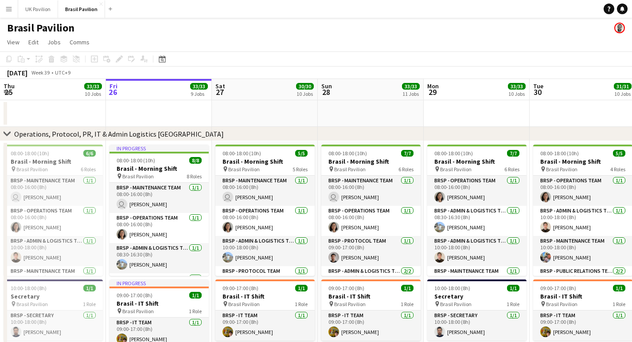
click at [15, 14] on button "Menu" at bounding box center [9, 9] width 18 height 18
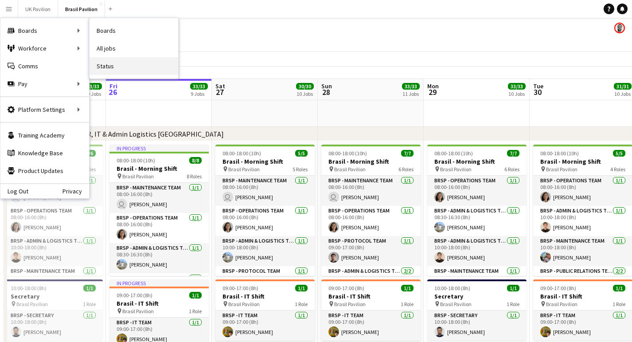
click at [132, 69] on link "Status" at bounding box center [134, 66] width 89 height 18
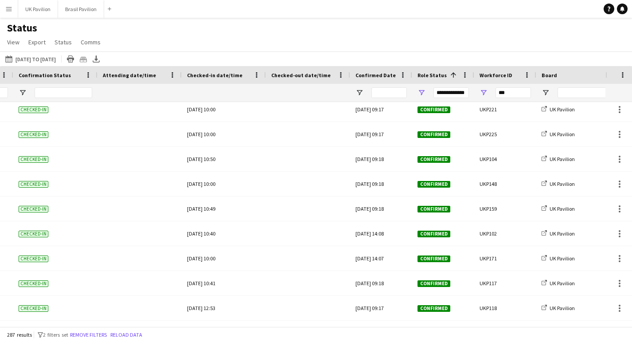
scroll to position [933, 0]
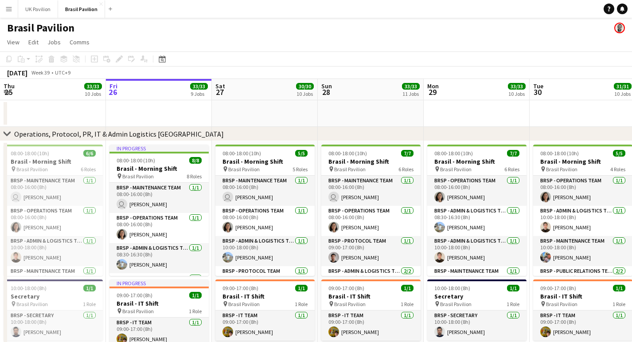
click at [308, 113] on app-date-cell at bounding box center [265, 113] width 106 height 27
click at [6, 12] on app-icon "Menu" at bounding box center [8, 8] width 7 height 7
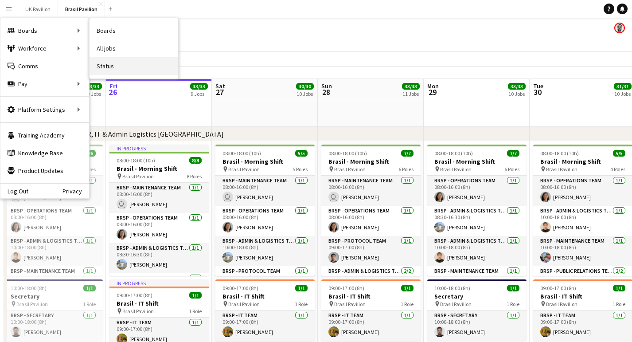
click at [109, 66] on link "Status" at bounding box center [134, 66] width 89 height 18
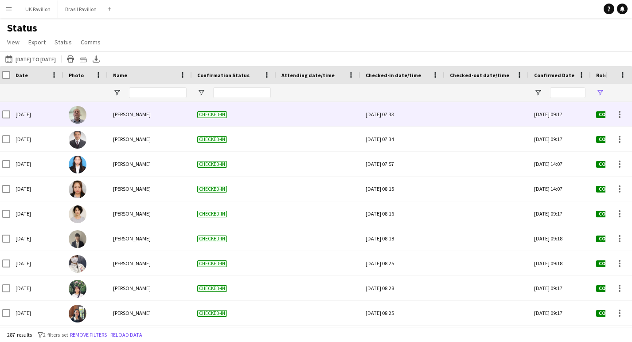
scroll to position [0, 107]
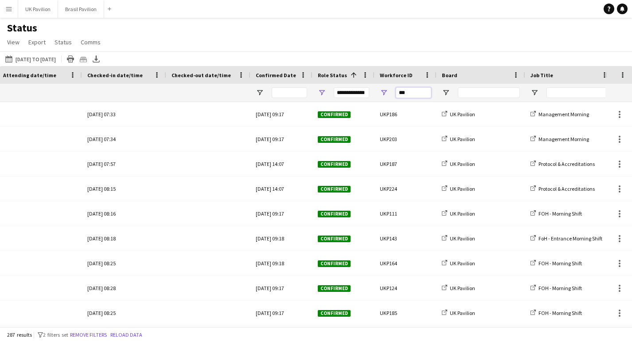
click at [420, 98] on input "***" at bounding box center [413, 92] width 35 height 11
type input "*"
type input "****"
click at [48, 64] on button "[DATE] to [DATE] [DATE] to [DATE]" at bounding box center [31, 59] width 54 height 11
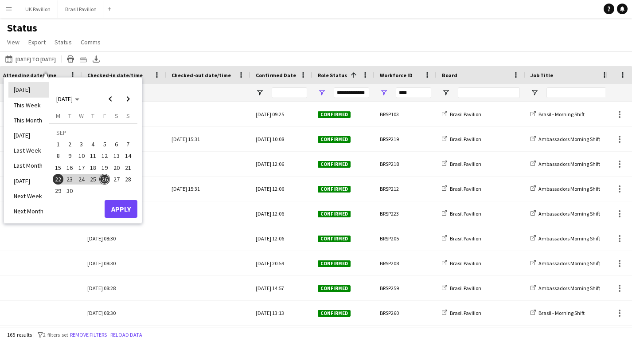
click at [35, 91] on li "[DATE]" at bounding box center [28, 89] width 40 height 15
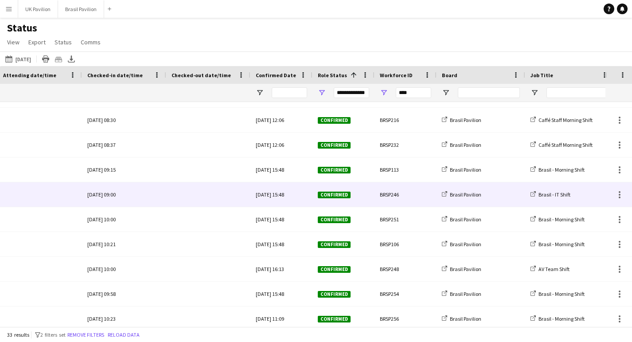
scroll to position [357, 0]
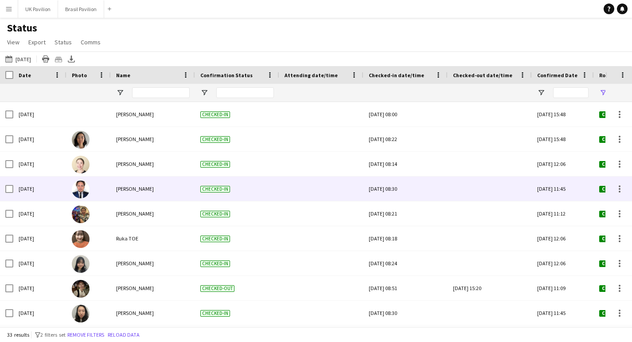
click at [407, 195] on div "[DATE] 08:30" at bounding box center [406, 188] width 74 height 24
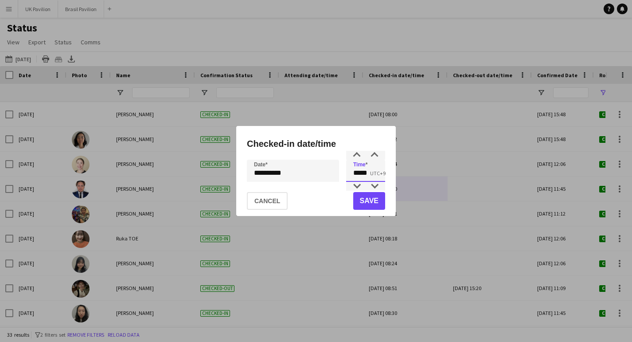
drag, startPoint x: 375, startPoint y: 174, endPoint x: 322, endPoint y: 168, distance: 53.5
click at [320, 171] on div "**********" at bounding box center [316, 171] width 138 height 22
type input "*****"
click at [376, 203] on button "Save" at bounding box center [369, 201] width 32 height 18
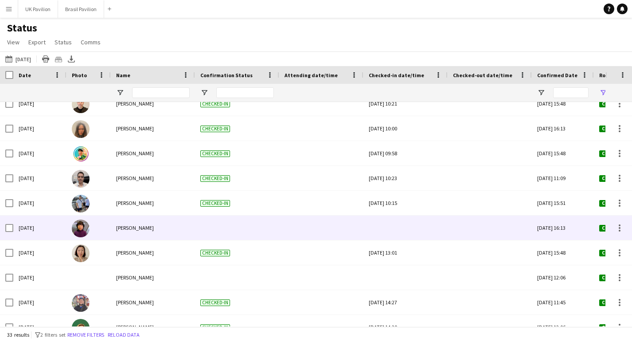
click at [416, 233] on div at bounding box center [406, 227] width 74 height 24
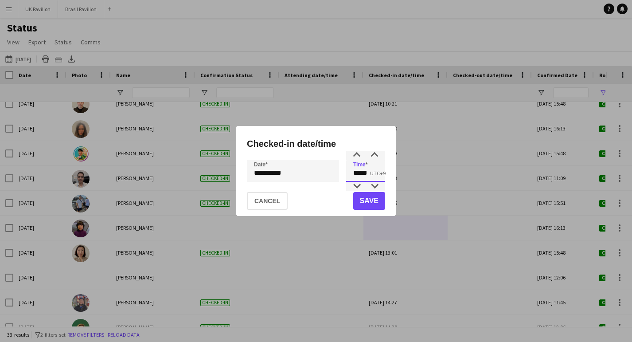
drag, startPoint x: 373, startPoint y: 176, endPoint x: 333, endPoint y: 172, distance: 40.6
click at [333, 172] on div "**********" at bounding box center [316, 171] width 138 height 22
type input "*****"
click at [376, 203] on button "Save" at bounding box center [369, 201] width 32 height 18
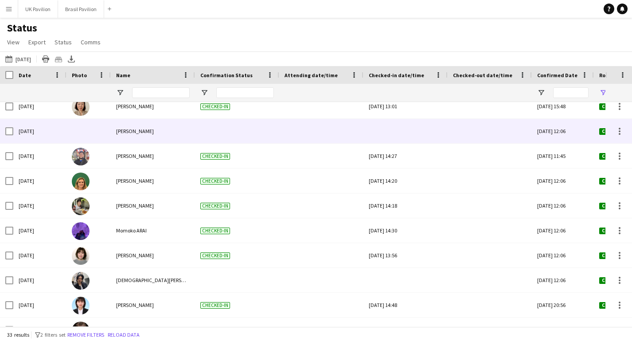
click at [415, 136] on div at bounding box center [406, 131] width 74 height 24
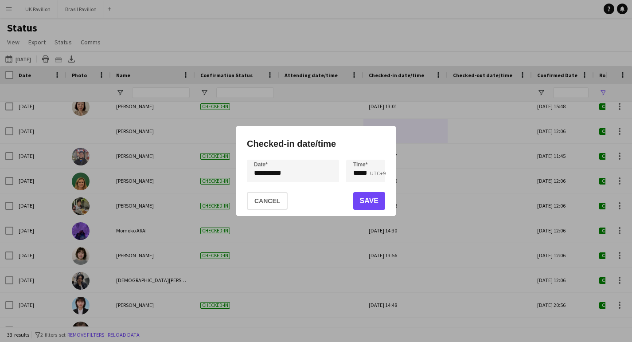
click at [358, 203] on button "Save" at bounding box center [369, 201] width 32 height 18
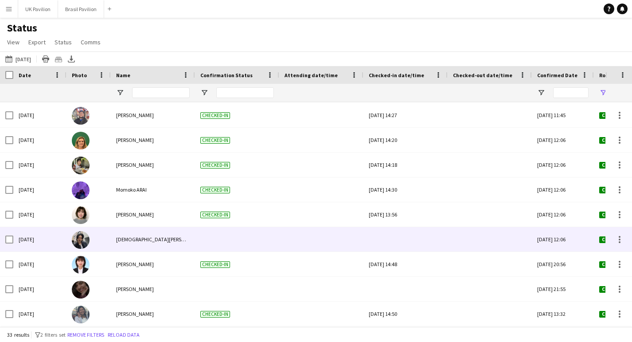
click at [395, 239] on div at bounding box center [406, 239] width 74 height 24
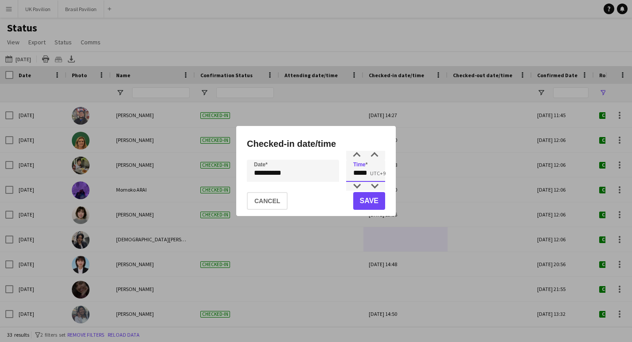
drag, startPoint x: 367, startPoint y: 172, endPoint x: 334, endPoint y: 170, distance: 33.3
click at [334, 170] on div "**********" at bounding box center [316, 171] width 138 height 22
type input "*****"
click at [376, 201] on button "Save" at bounding box center [369, 201] width 32 height 18
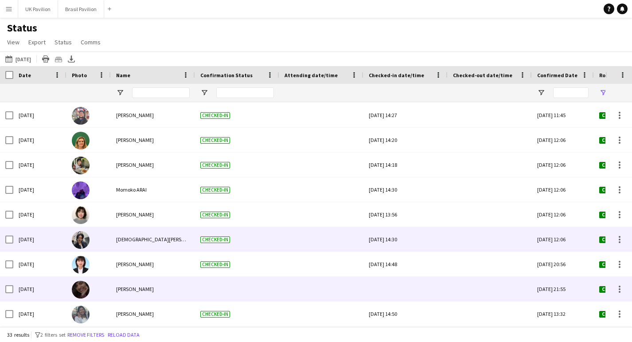
click at [419, 293] on div at bounding box center [406, 289] width 74 height 24
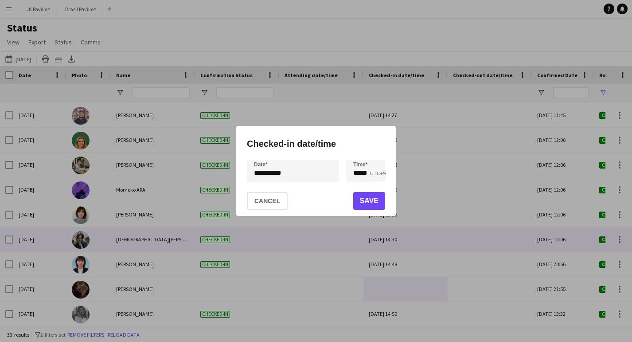
click at [366, 200] on button "Save" at bounding box center [369, 201] width 32 height 18
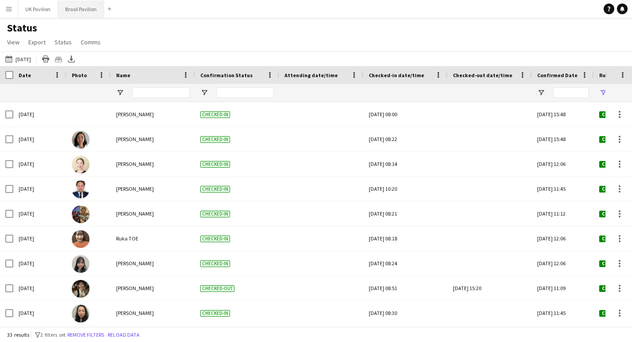
click at [97, 10] on button "Brasil Pavilion Close" at bounding box center [81, 8] width 46 height 17
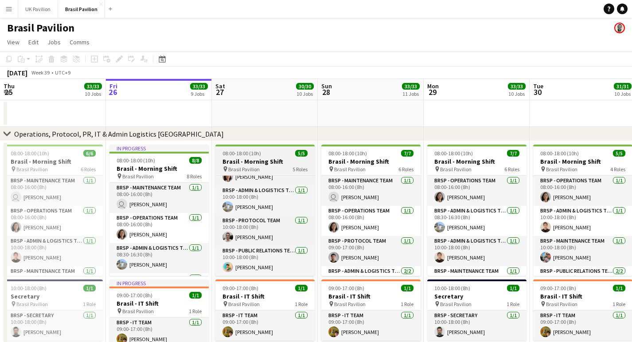
scroll to position [0, 211]
